Goal: Find contact information

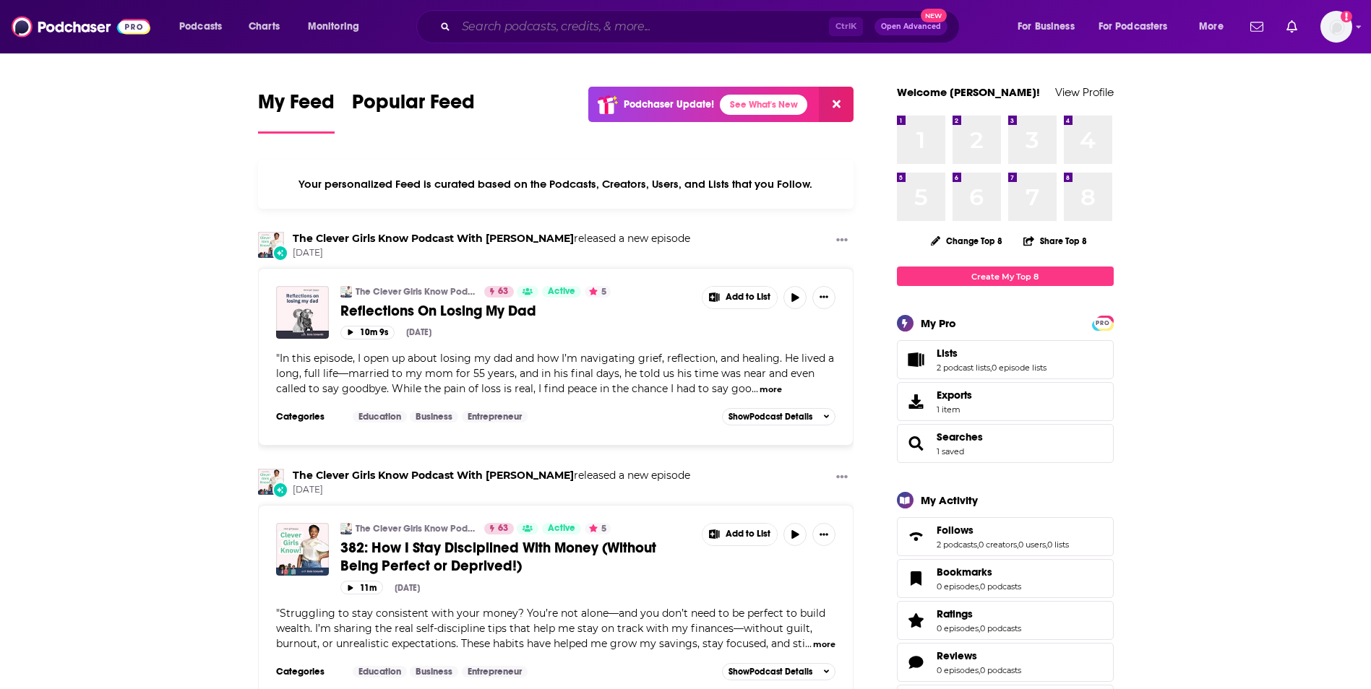
click at [660, 38] on input "Search podcasts, credits, & more..." at bounding box center [642, 26] width 373 height 23
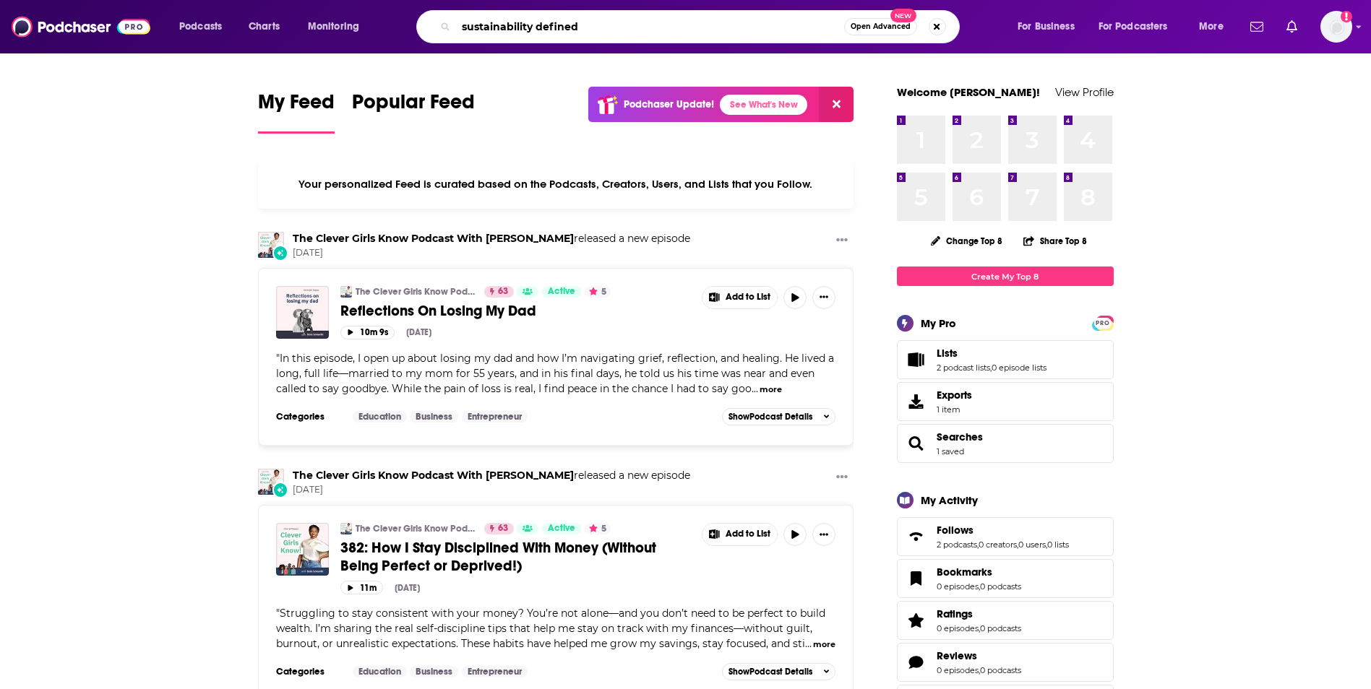
type input "sustainability defined"
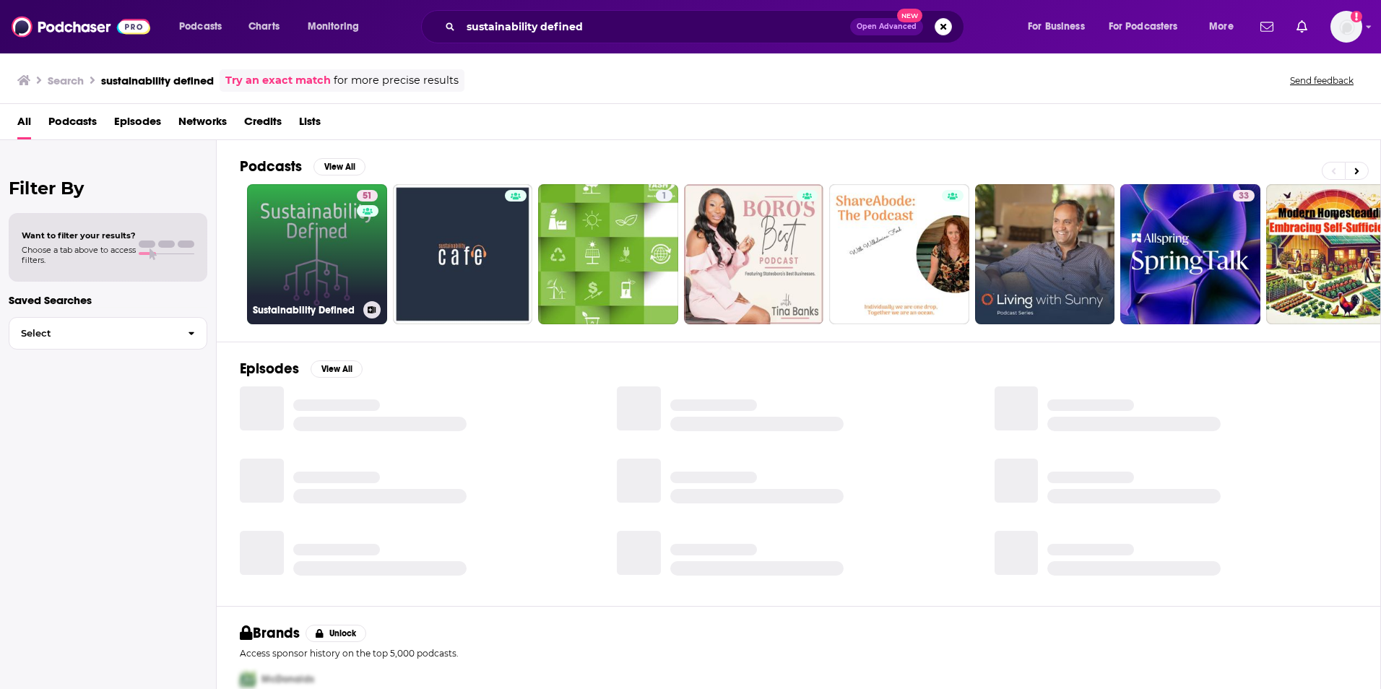
click at [295, 270] on link "51 Sustainability Defined" at bounding box center [317, 254] width 140 height 140
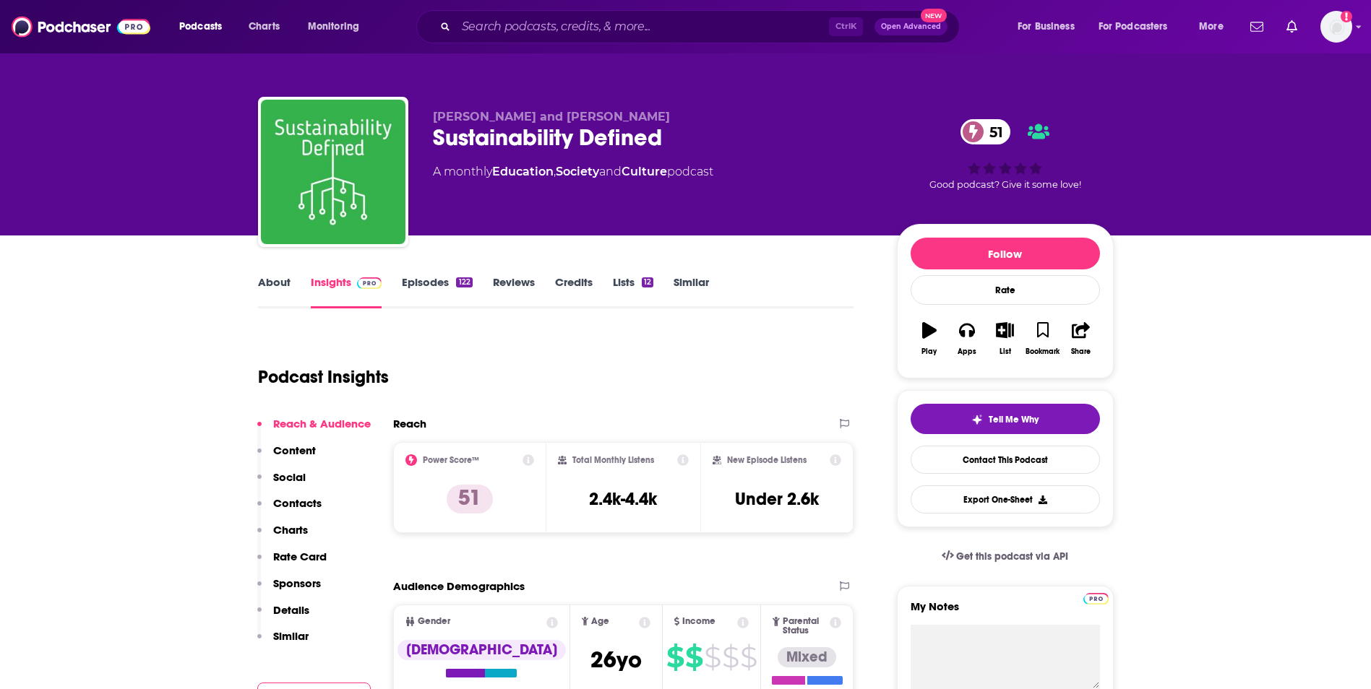
click at [303, 504] on p "Contacts" at bounding box center [297, 503] width 48 height 14
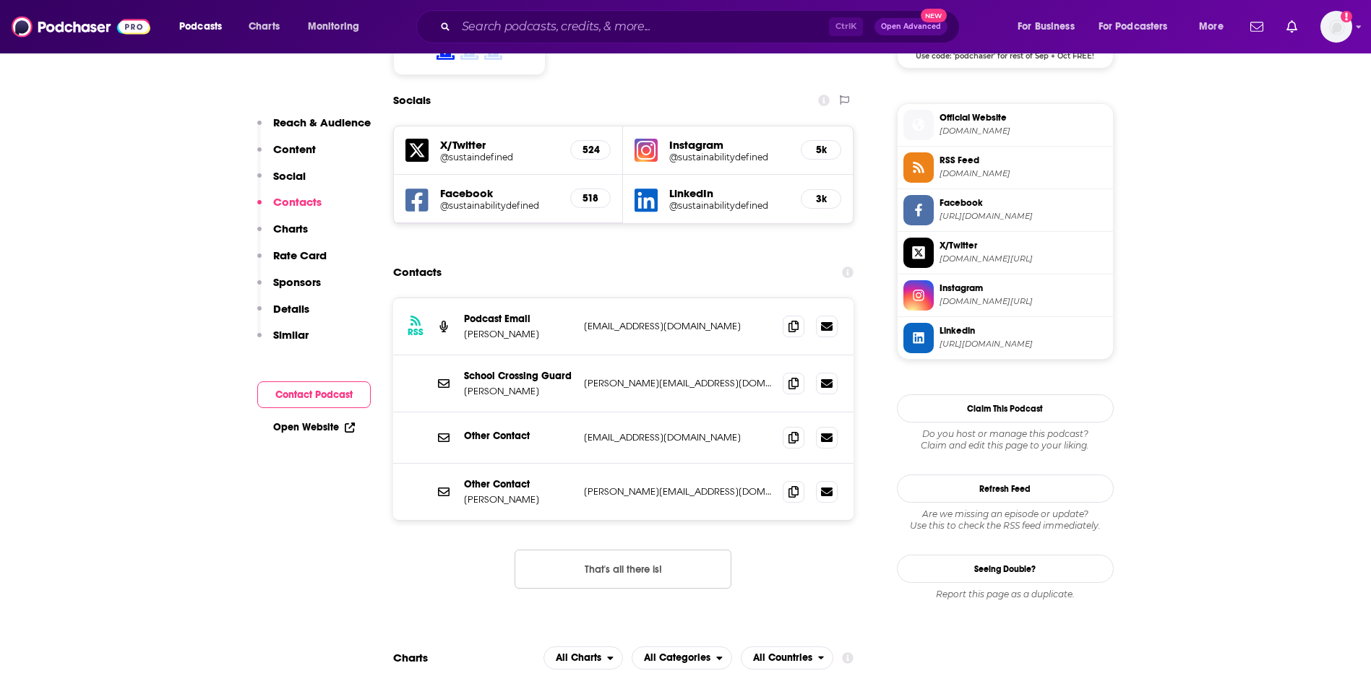
scroll to position [1256, 0]
click at [798, 319] on icon at bounding box center [793, 325] width 10 height 12
click at [801, 480] on span at bounding box center [793, 491] width 22 height 22
click at [676, 15] on input "Search podcasts, credits, & more..." at bounding box center [642, 26] width 373 height 23
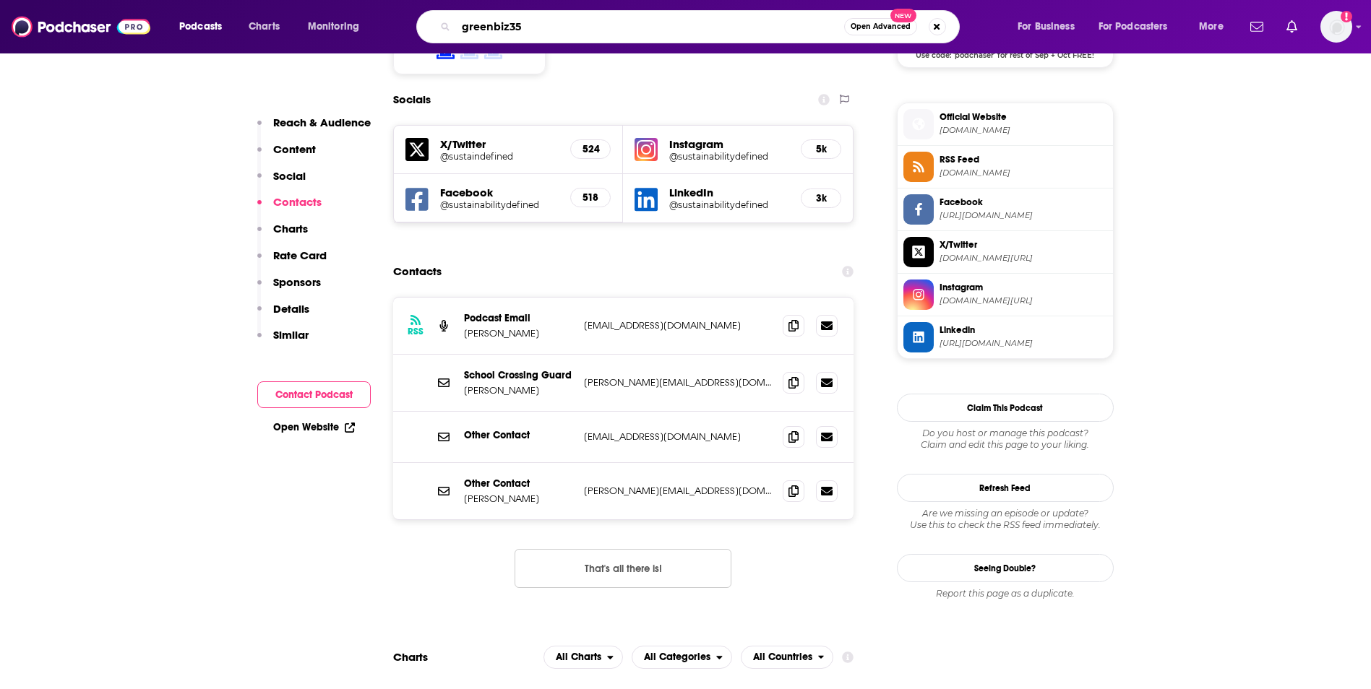
type input "greenbiz350"
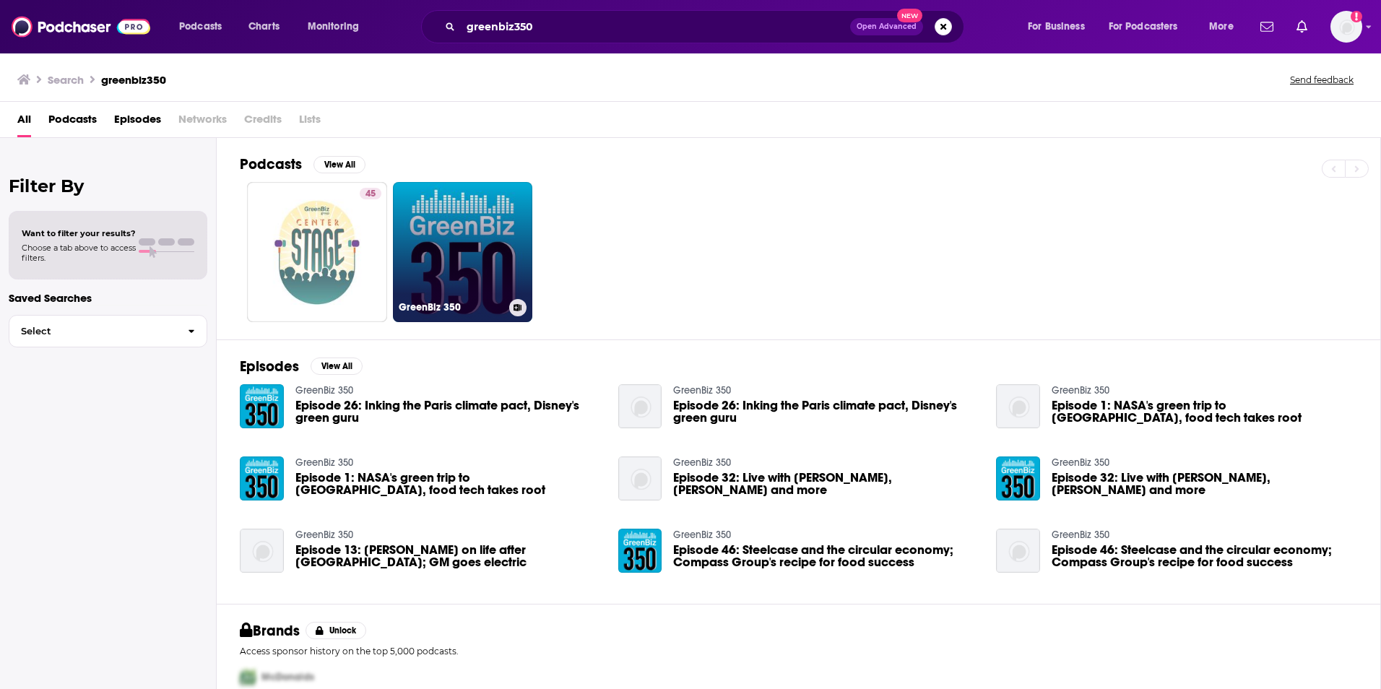
click at [433, 267] on link "GreenBiz 350" at bounding box center [463, 252] width 140 height 140
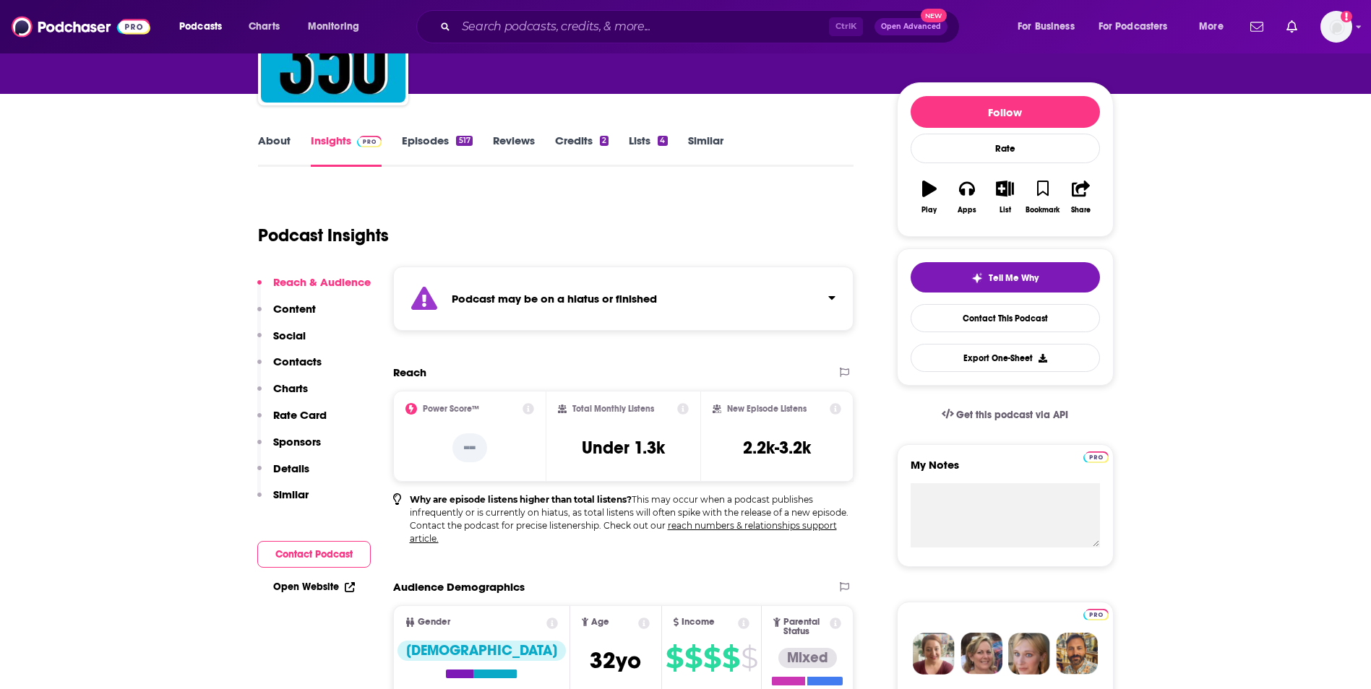
scroll to position [173, 0]
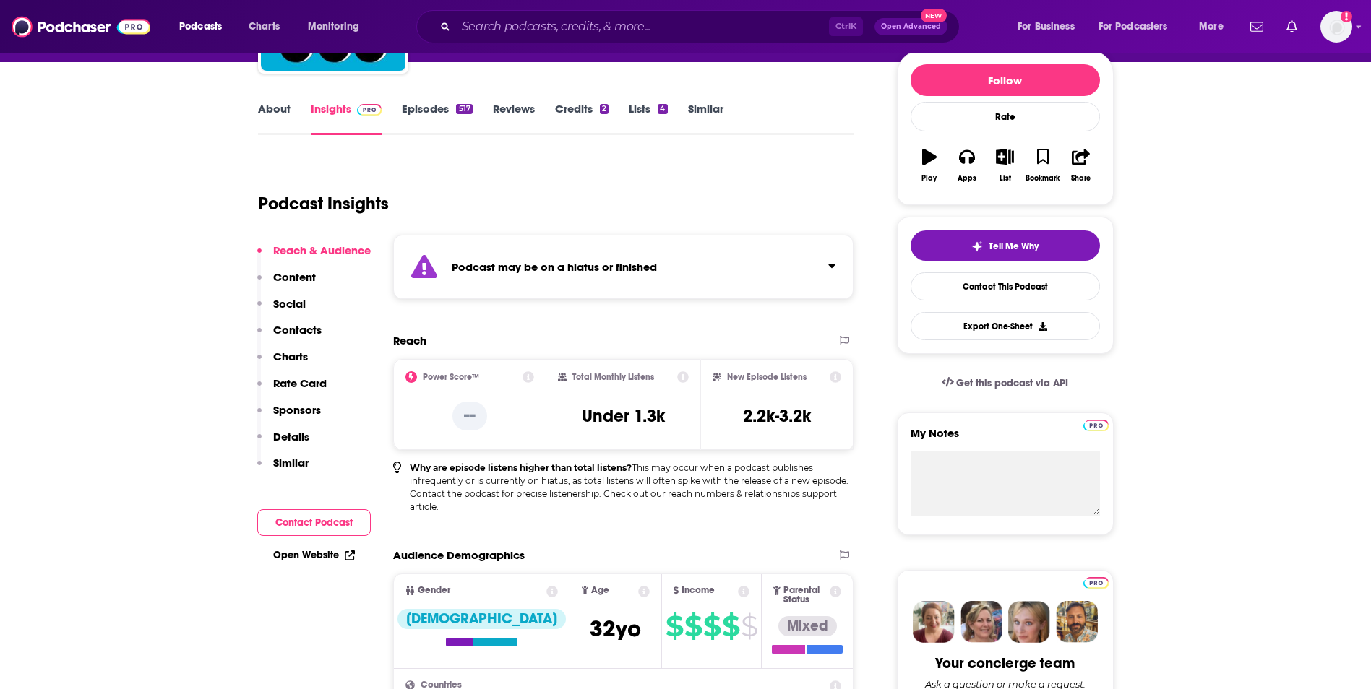
click at [296, 325] on p "Contacts" at bounding box center [297, 330] width 48 height 14
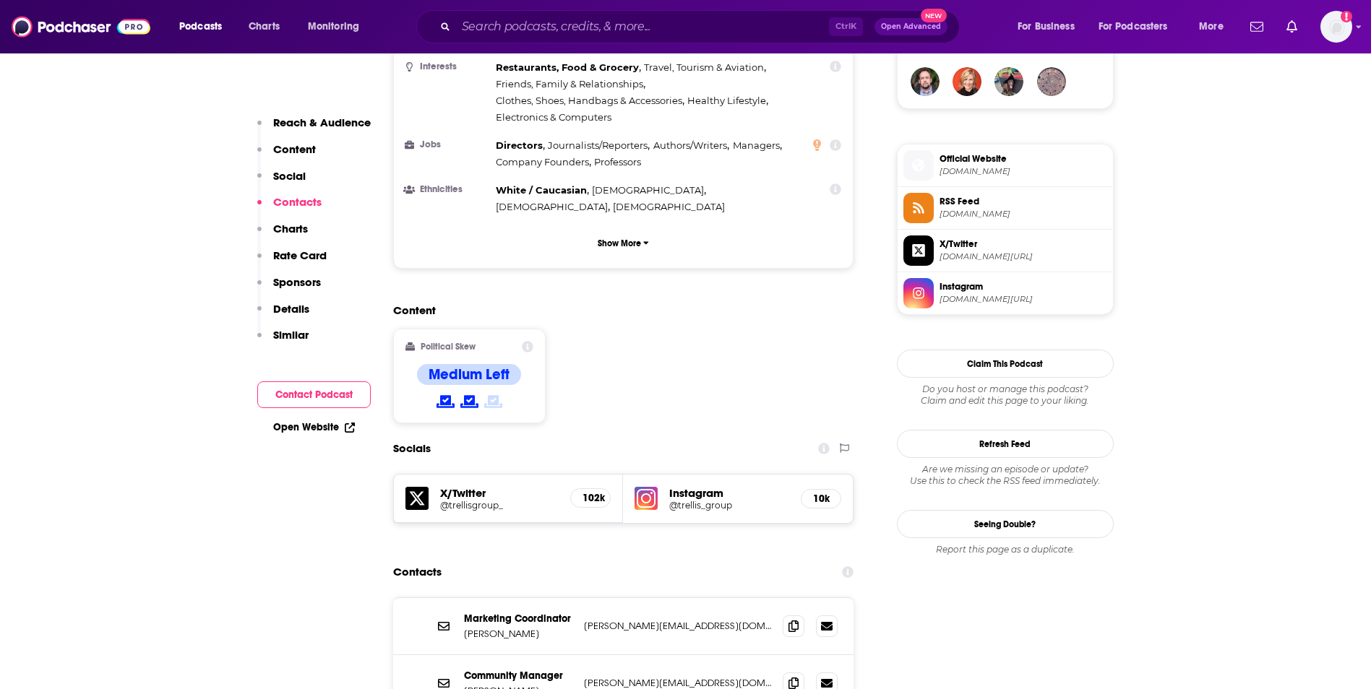
scroll to position [1350, 0]
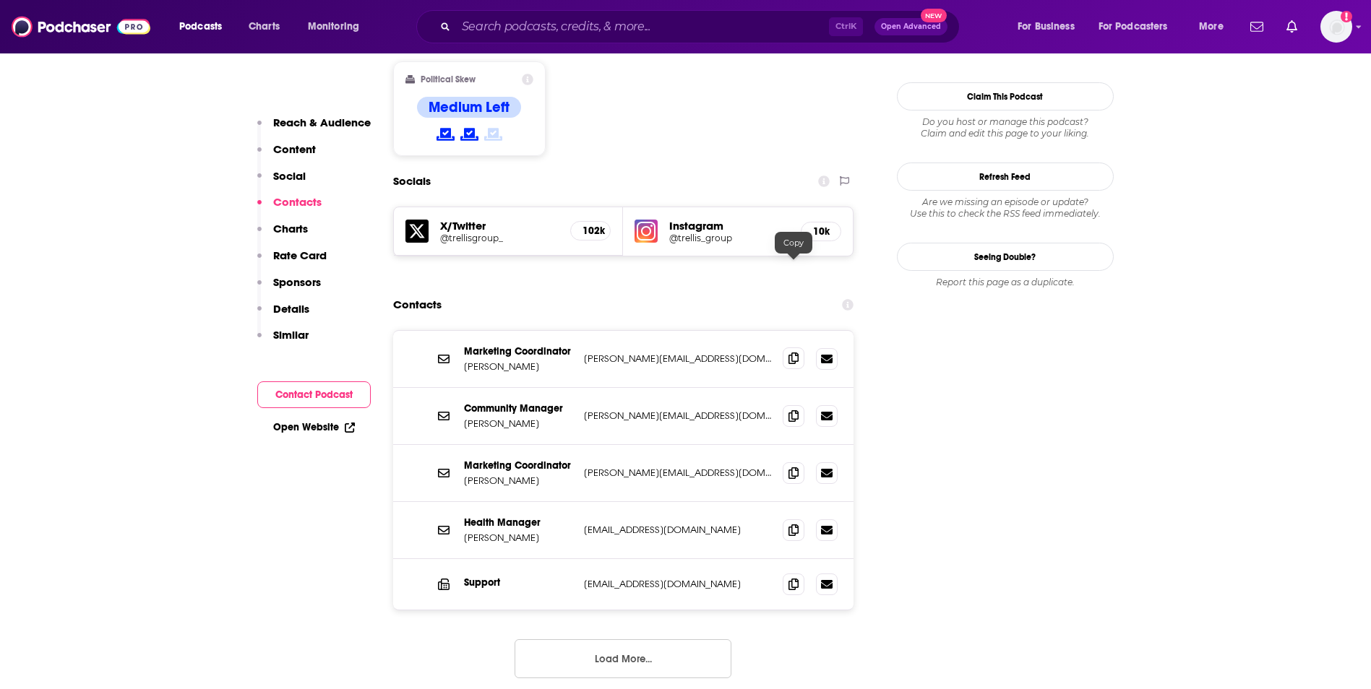
click at [795, 353] on icon at bounding box center [793, 359] width 10 height 12
click at [501, 33] on input "Search podcasts, credits, & more..." at bounding box center [642, 26] width 373 height 23
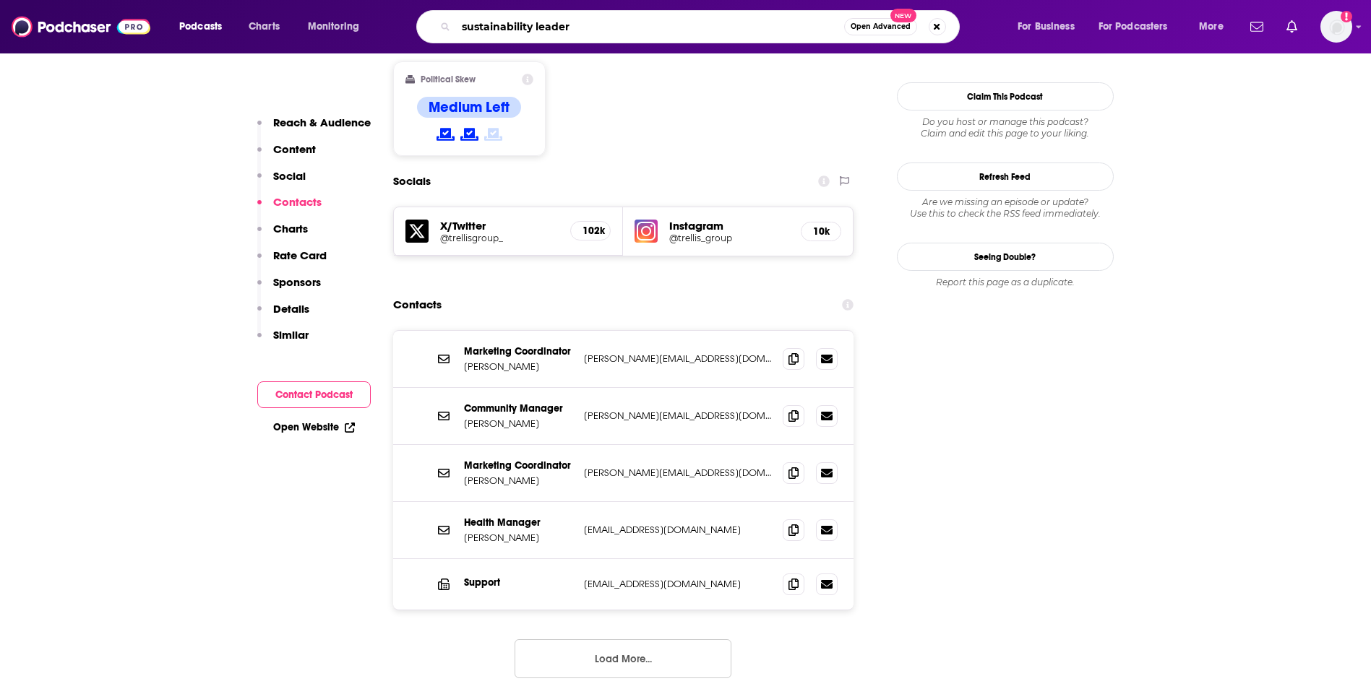
type input "sustainability leaders"
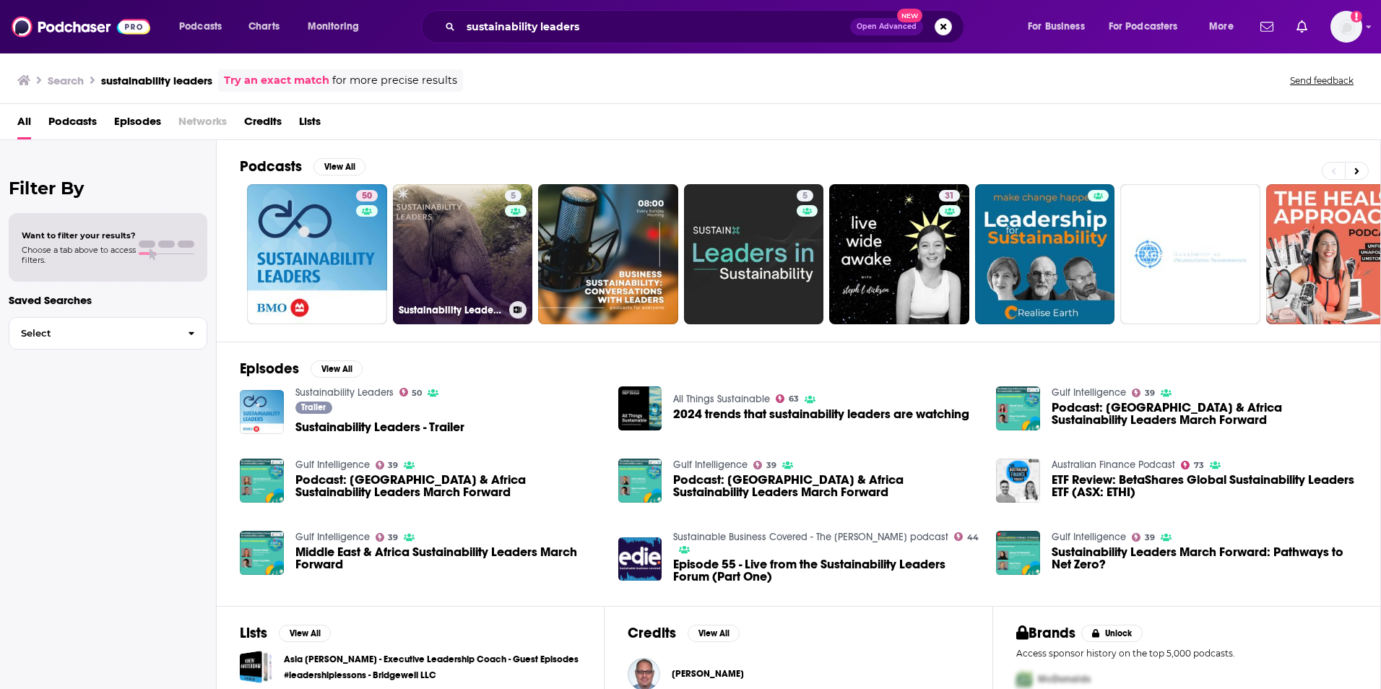
click at [449, 309] on h3 "Sustainability Leaders Podcast" at bounding box center [451, 310] width 105 height 12
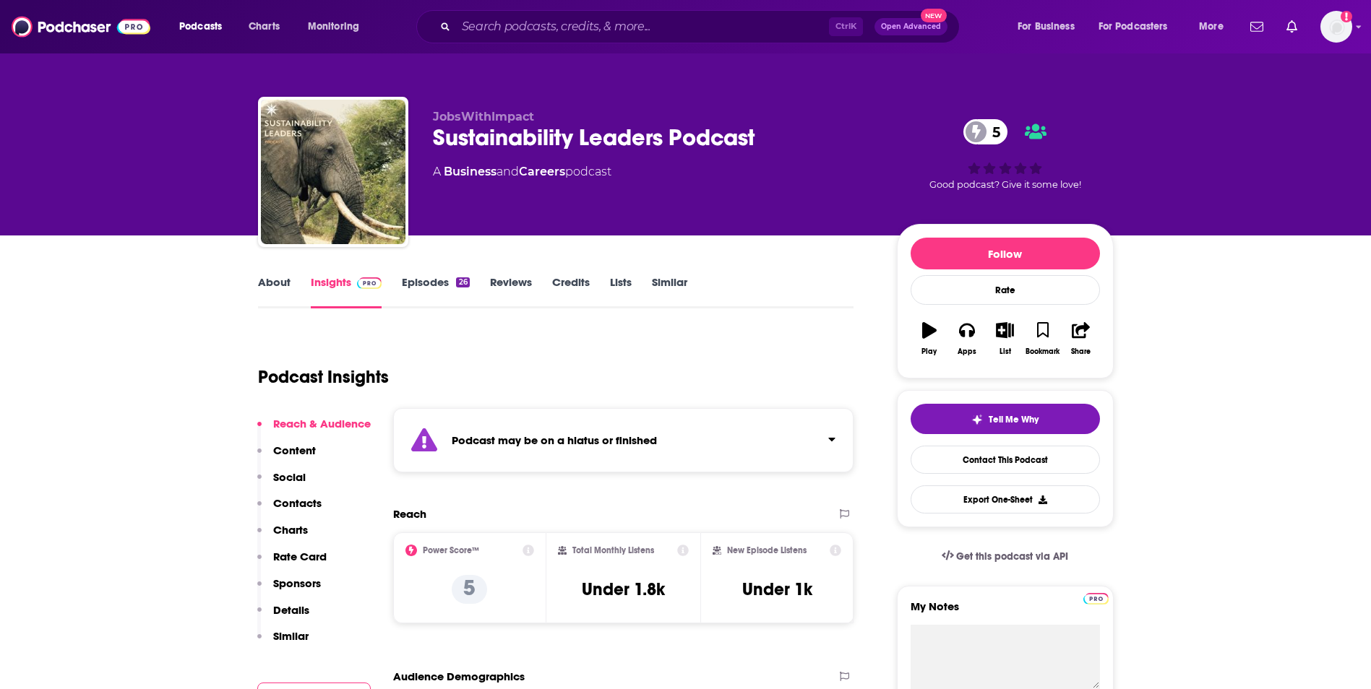
click at [301, 505] on p "Contacts" at bounding box center [297, 503] width 48 height 14
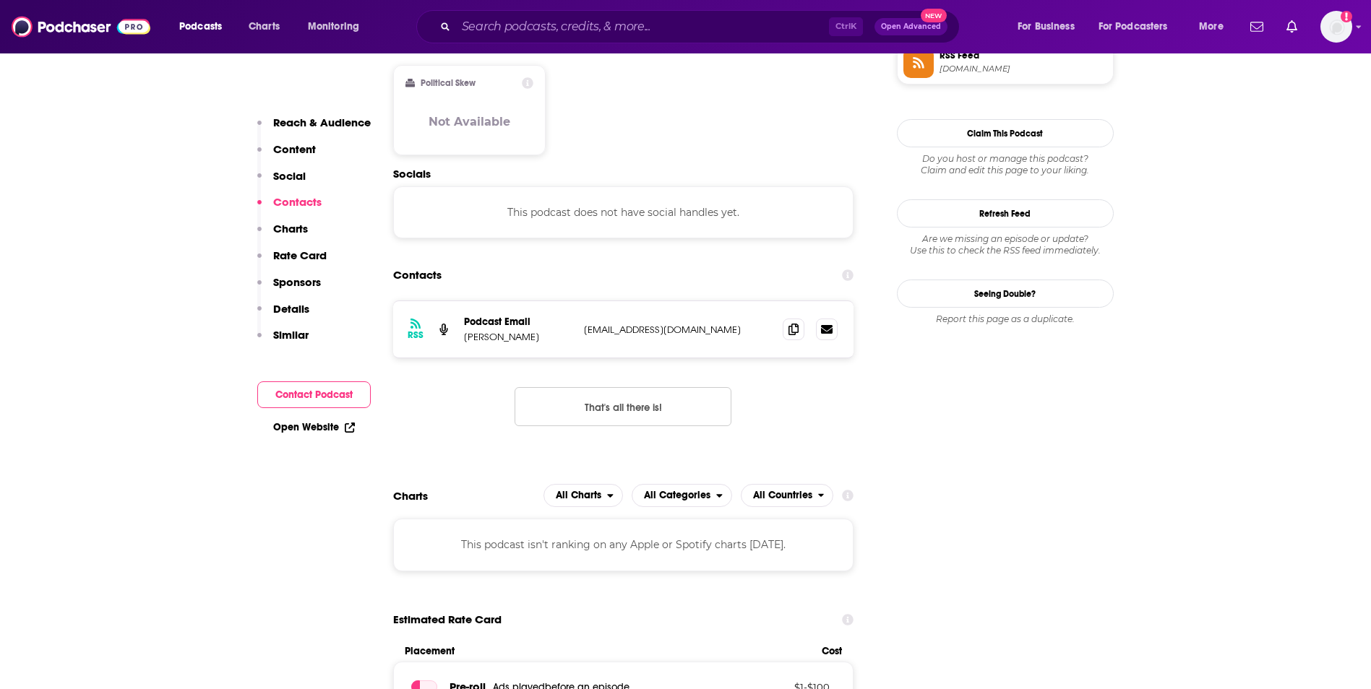
scroll to position [1248, 0]
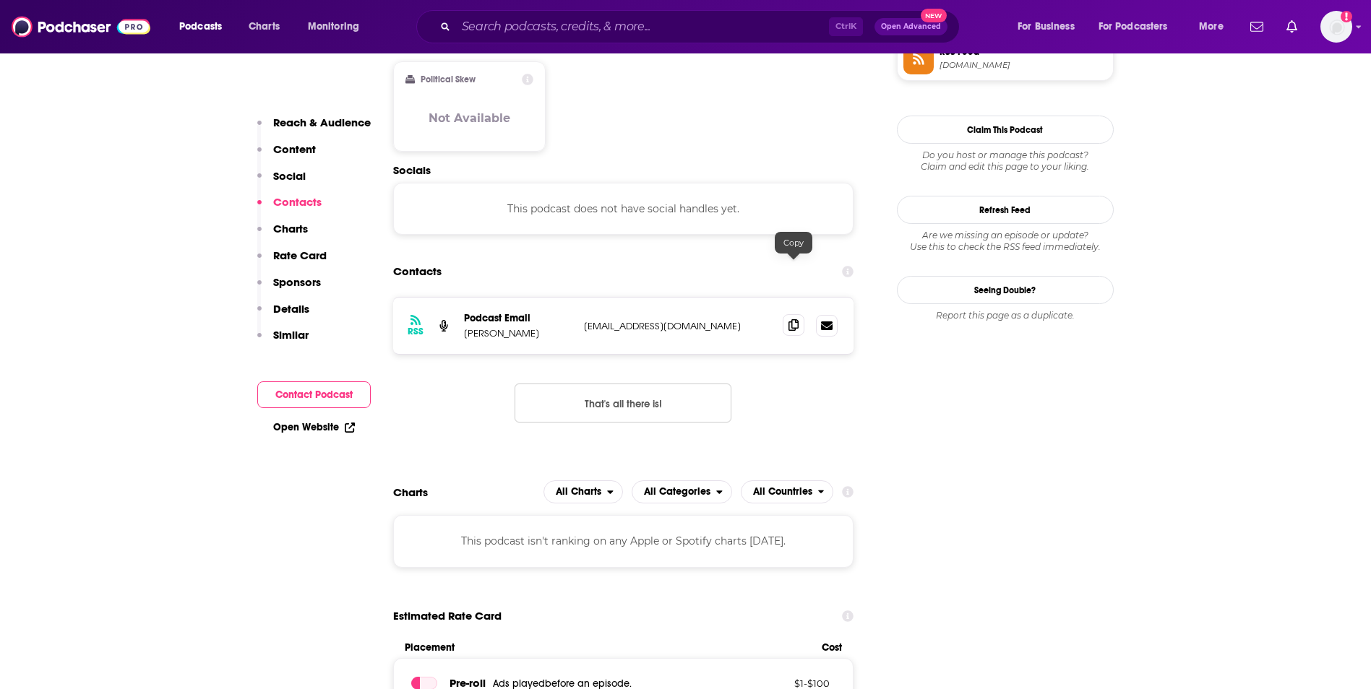
click at [795, 319] on icon at bounding box center [793, 325] width 10 height 12
